Goal: Transaction & Acquisition: Purchase product/service

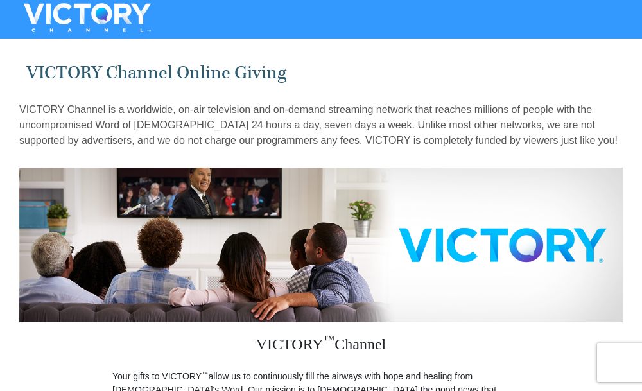
radio input "true"
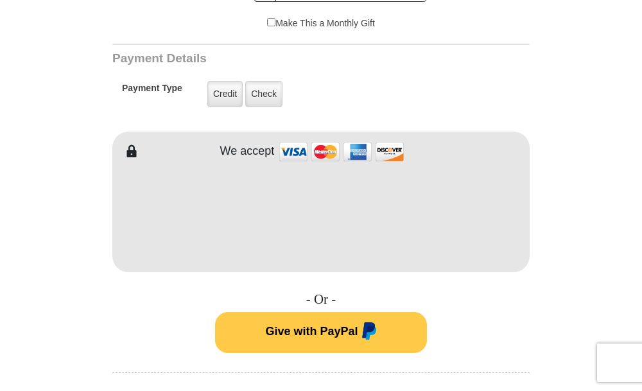
scroll to position [577, 0]
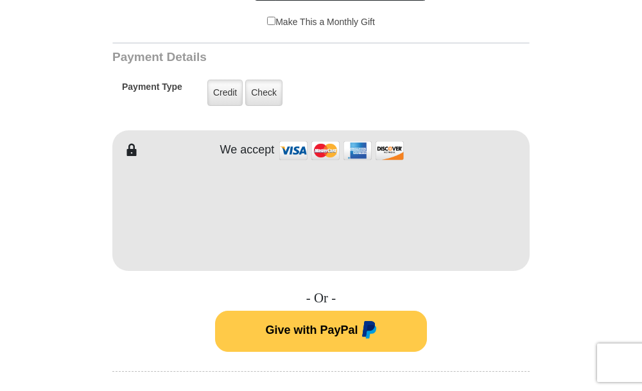
type input "[PERSON_NAME]"
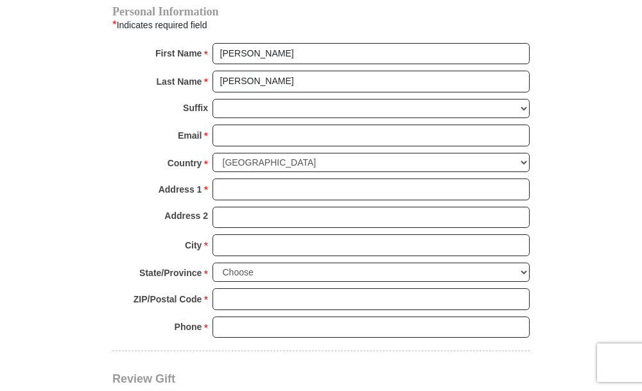
scroll to position [962, 0]
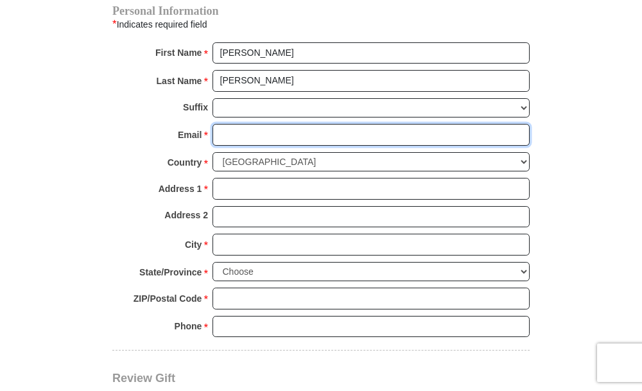
click at [225, 125] on input "Email *" at bounding box center [370, 135] width 317 height 22
type input "darcylw55@gmail.com"
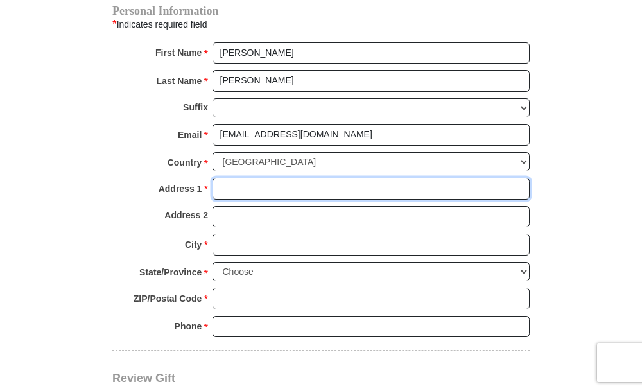
type input "1340 17th Ave"
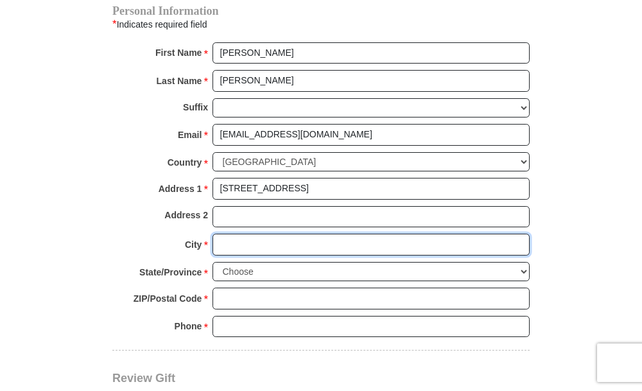
type input "Sidney"
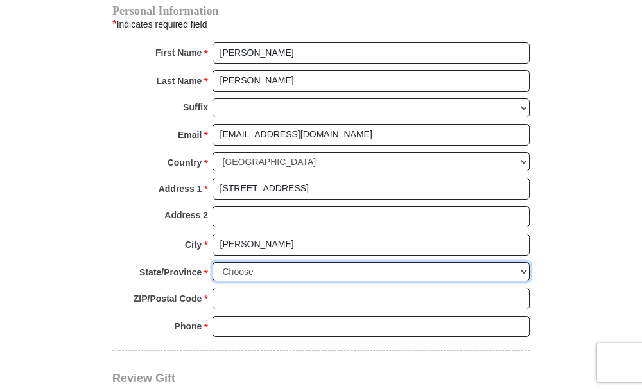
select select "NE"
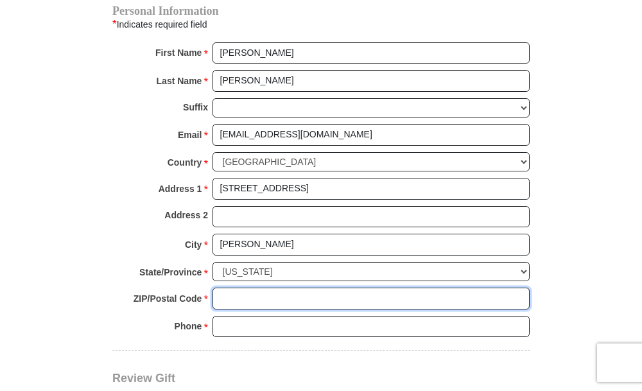
type input "69162-1922"
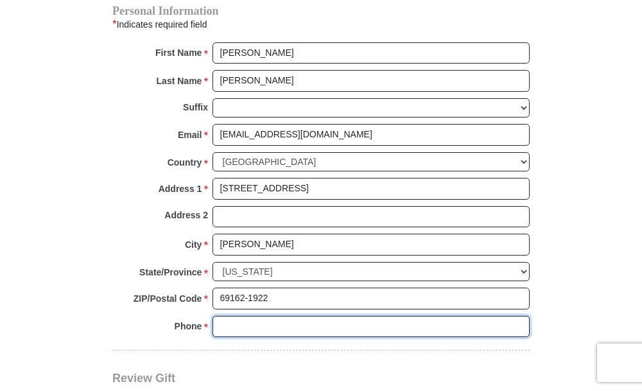
type input "3085660150"
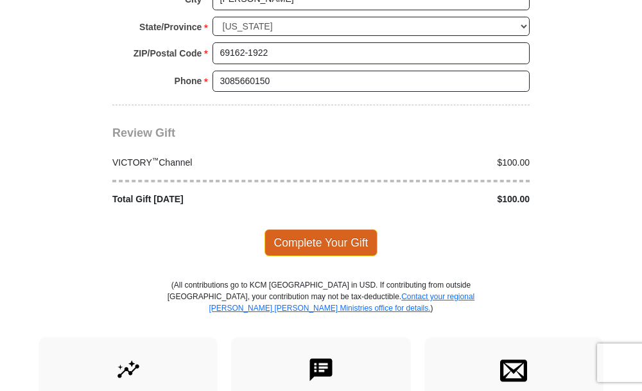
scroll to position [1219, 0]
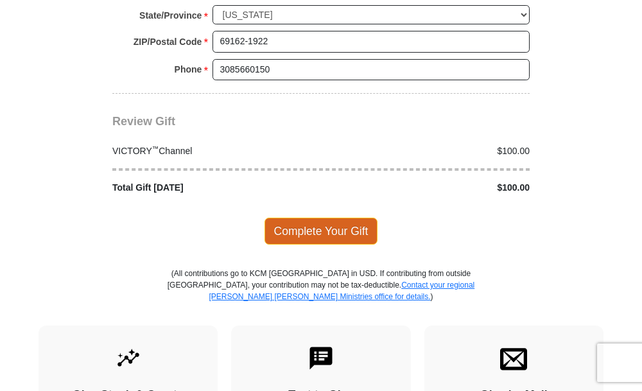
click at [312, 220] on span "Complete Your Gift" at bounding box center [321, 231] width 114 height 27
